Goal: Transaction & Acquisition: Purchase product/service

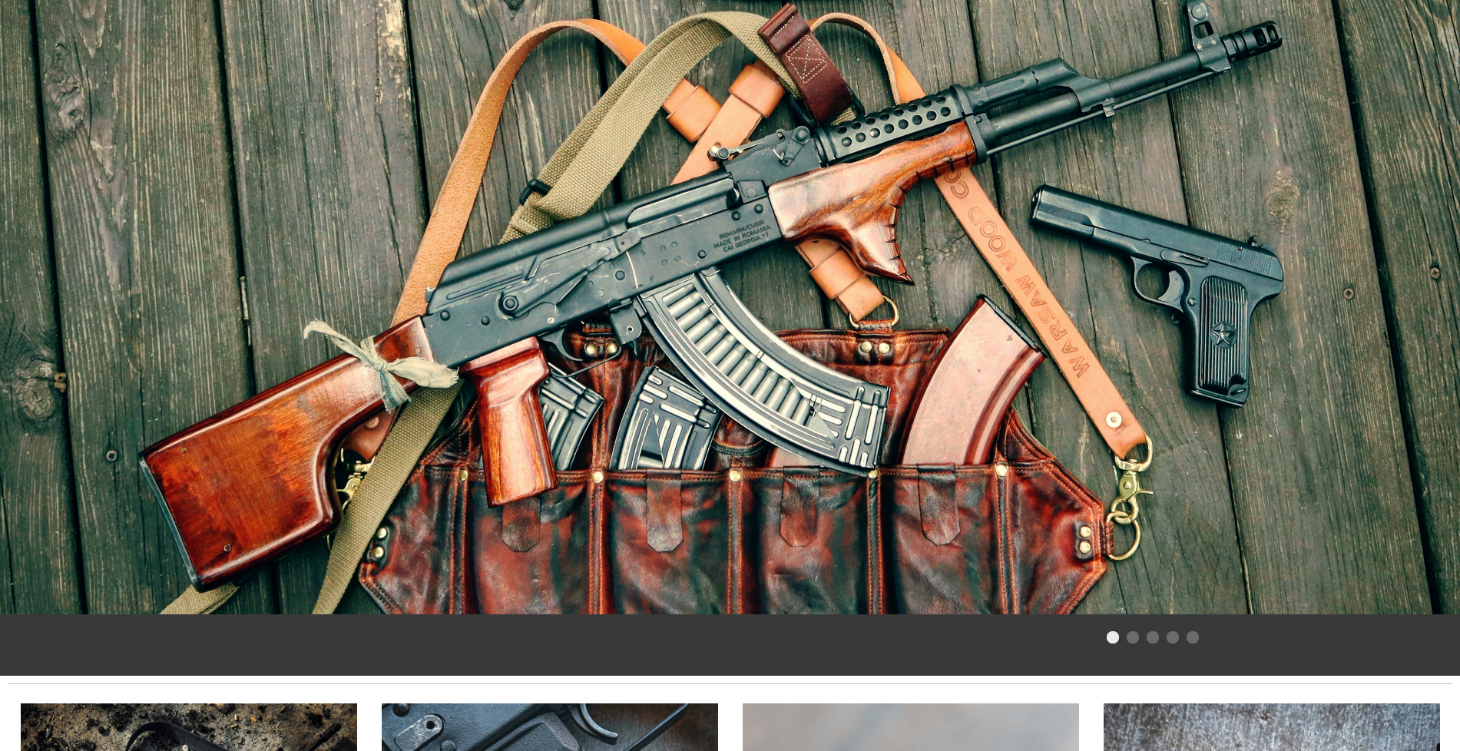
scroll to position [986, 0]
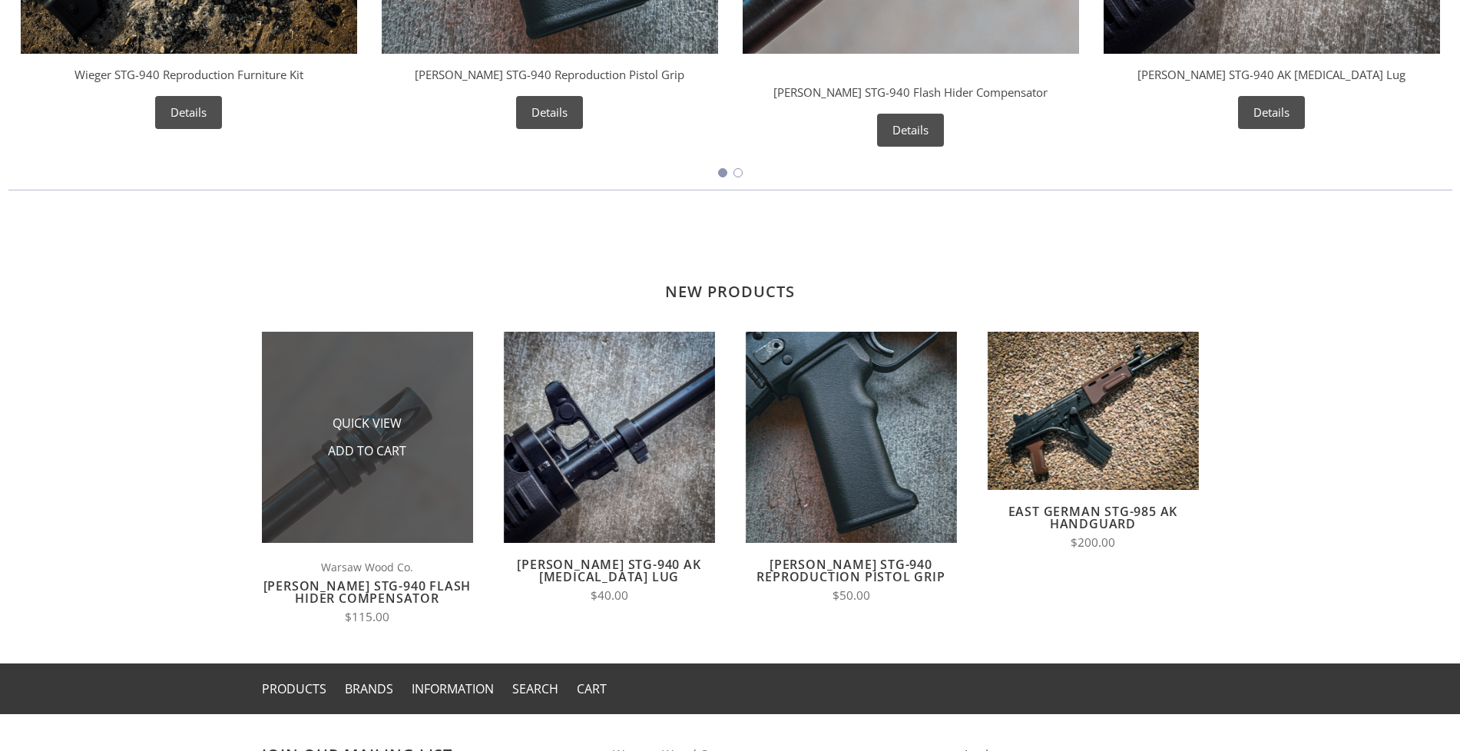
click at [350, 439] on li "Add to Cart" at bounding box center [367, 452] width 154 height 28
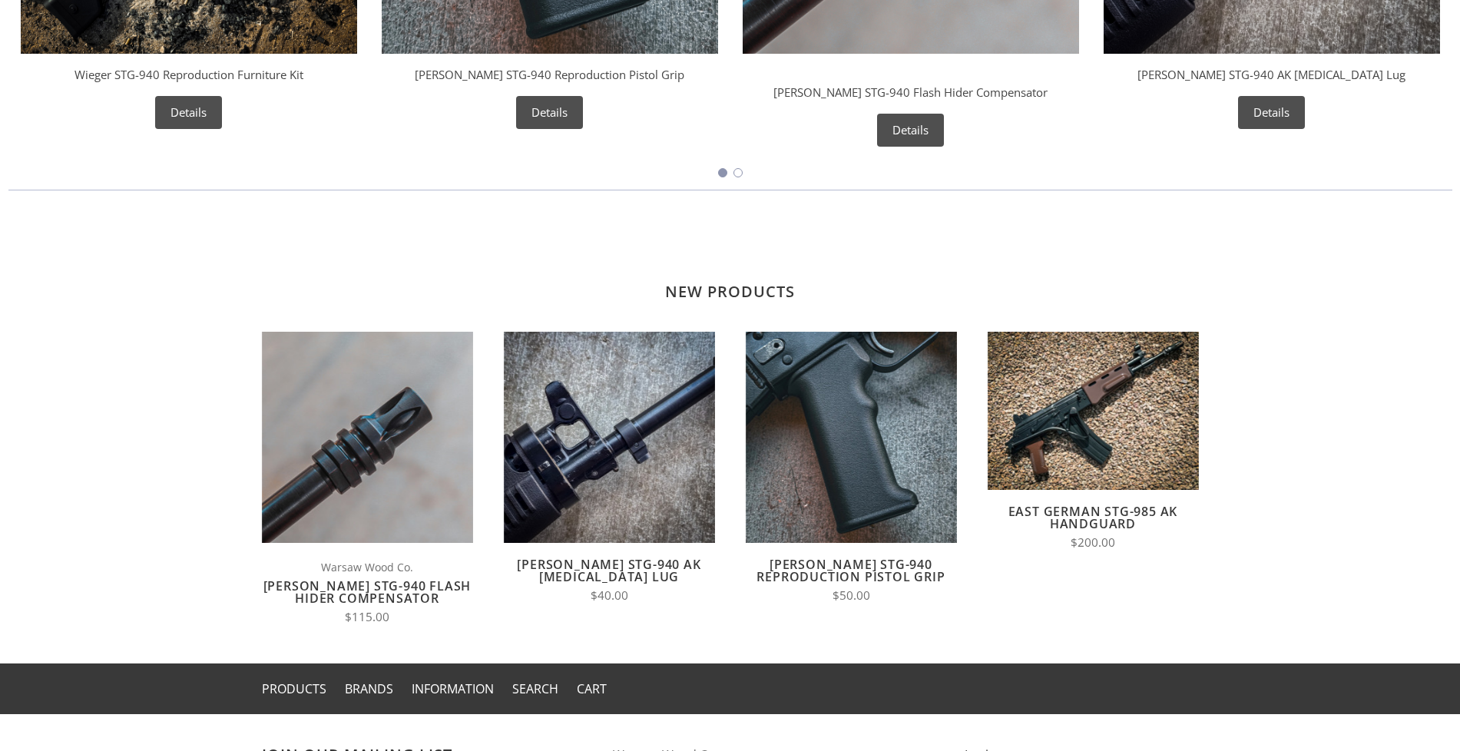
click at [320, 581] on link "[PERSON_NAME] STG-940 Flash Hider Compensator" at bounding box center [368, 592] width 208 height 29
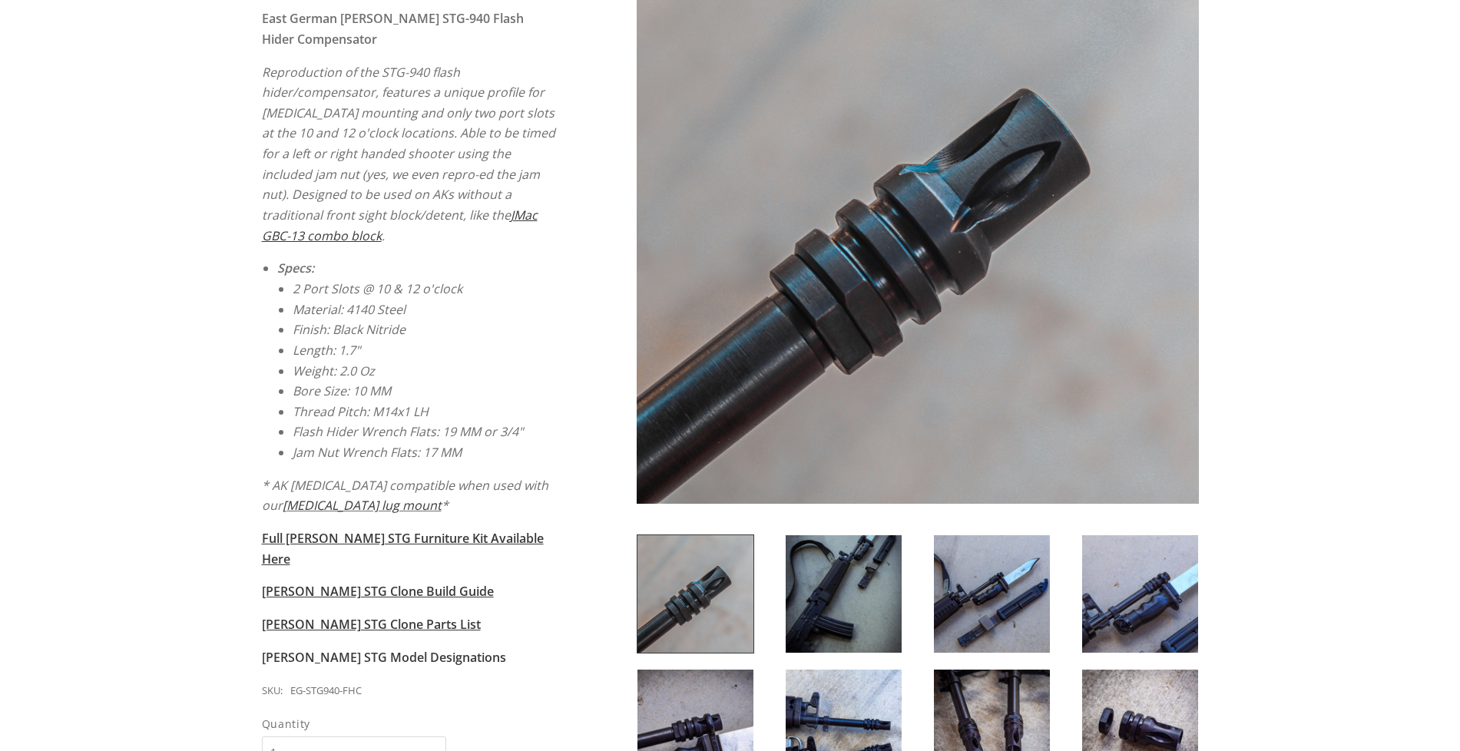
scroll to position [320, 0]
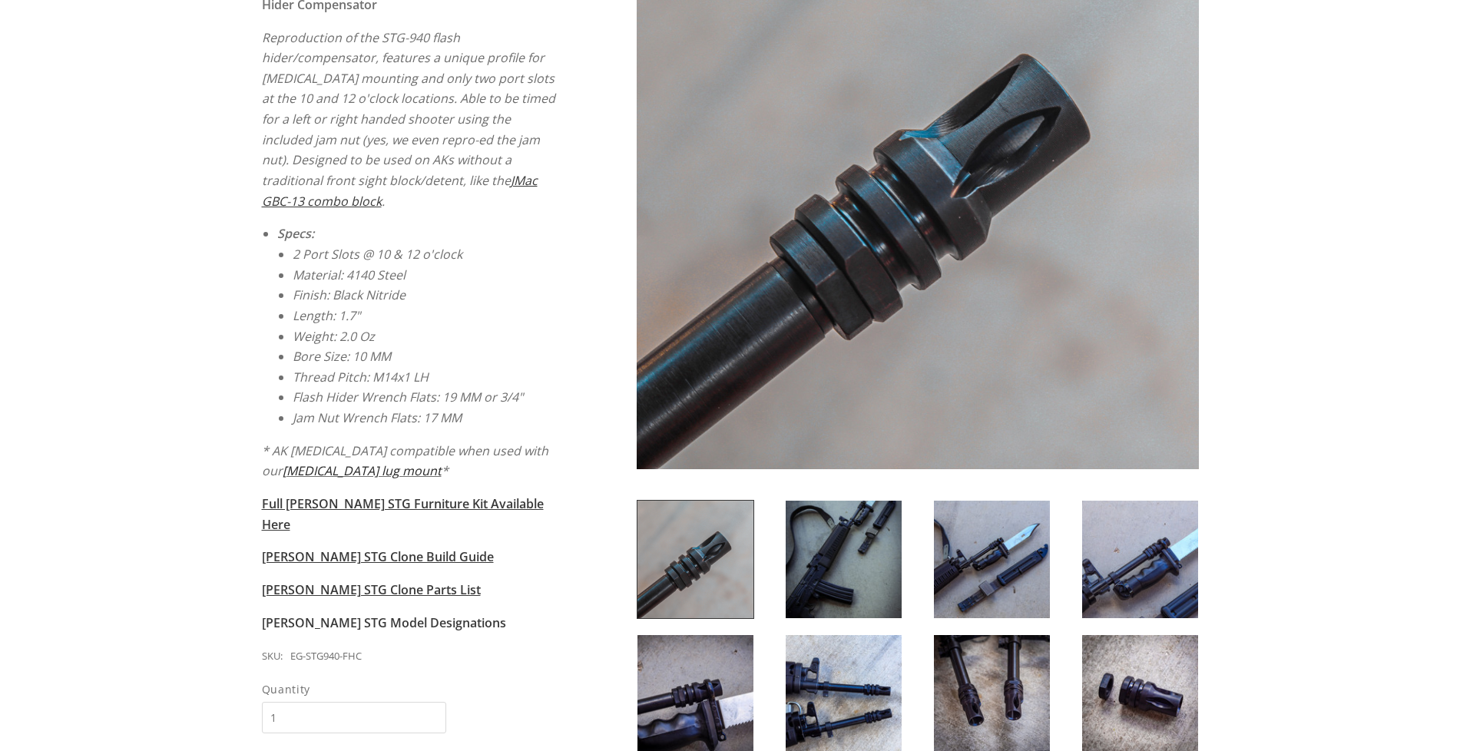
click at [303, 462] on link "bayonet lug mount" at bounding box center [362, 470] width 159 height 17
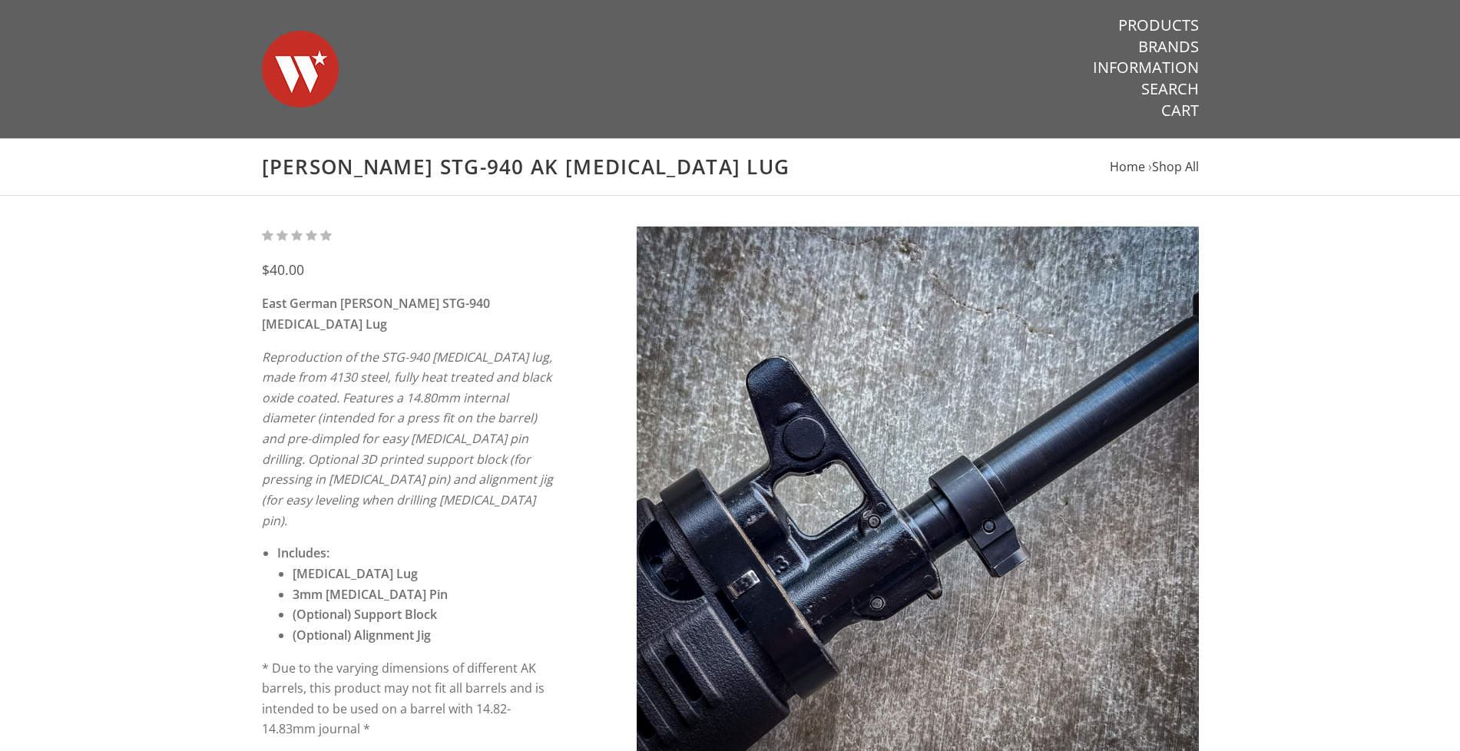
click at [301, 60] on img at bounding box center [300, 69] width 77 height 108
